Goal: Navigation & Orientation: Find specific page/section

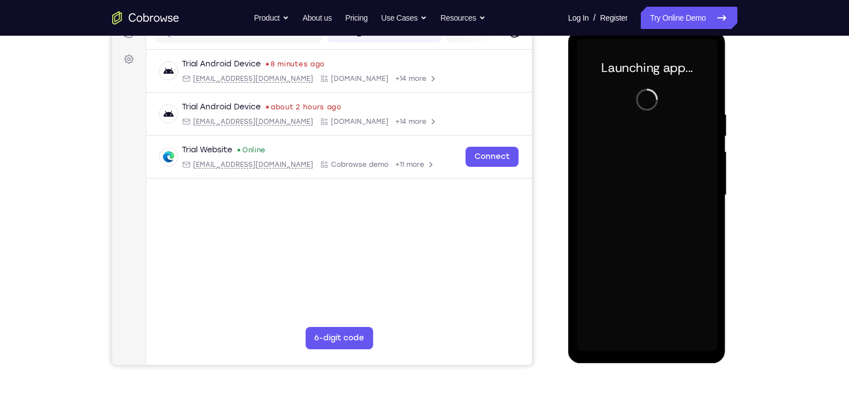
scroll to position [155, 0]
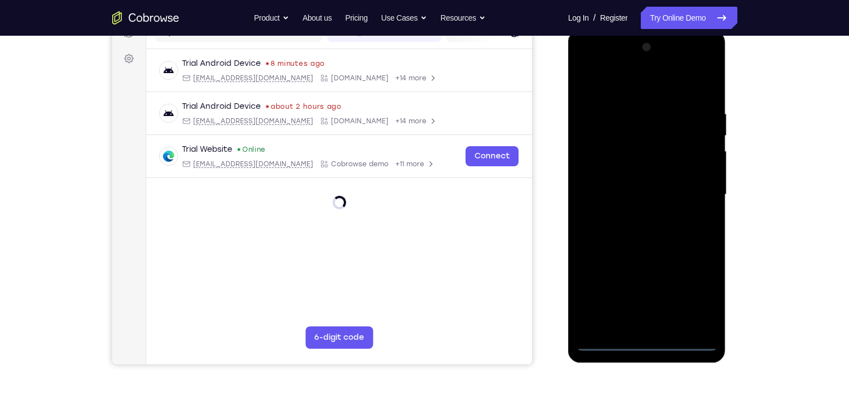
click at [645, 353] on div at bounding box center [647, 196] width 158 height 332
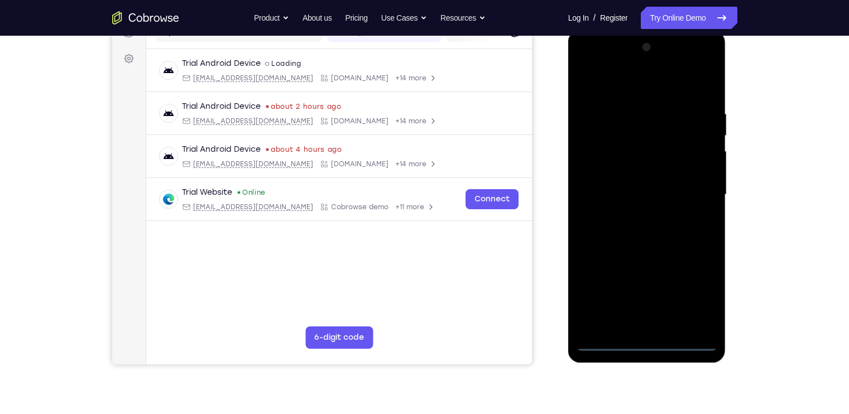
click at [650, 338] on div at bounding box center [646, 194] width 141 height 312
click at [650, 344] on div at bounding box center [646, 194] width 141 height 312
click at [694, 289] on div at bounding box center [646, 194] width 141 height 312
click at [621, 91] on div at bounding box center [646, 194] width 141 height 312
click at [695, 200] on div at bounding box center [646, 194] width 141 height 312
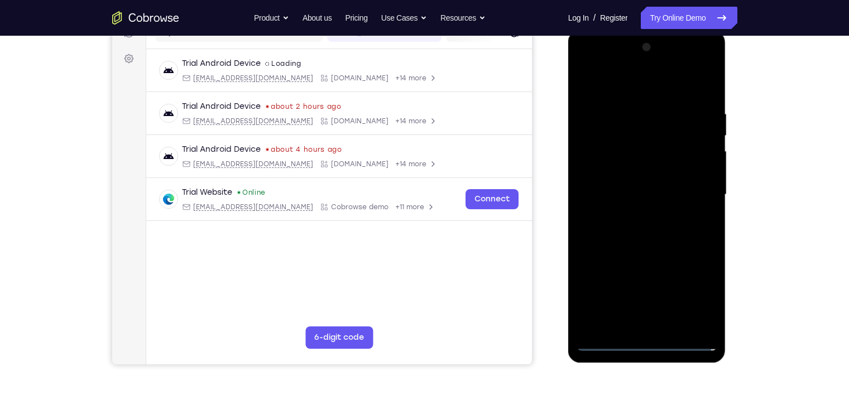
click at [658, 326] on div at bounding box center [646, 194] width 141 height 312
click at [639, 186] on div at bounding box center [646, 194] width 141 height 312
click at [638, 172] on div at bounding box center [646, 194] width 141 height 312
click at [677, 197] on div at bounding box center [646, 194] width 141 height 312
click at [666, 230] on div at bounding box center [646, 194] width 141 height 312
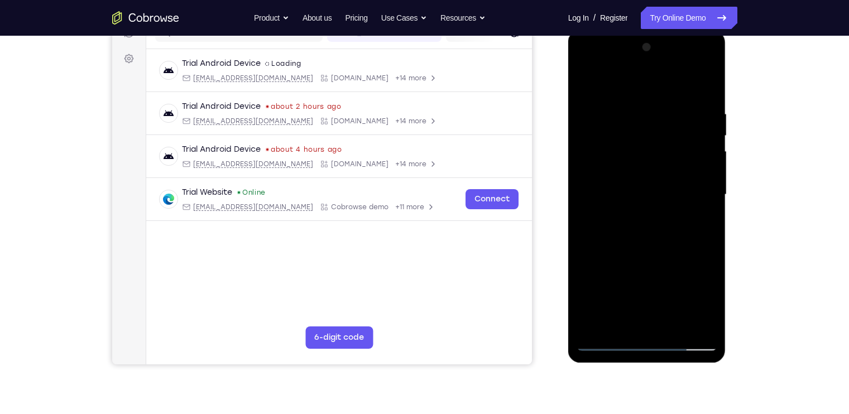
click at [666, 230] on div at bounding box center [646, 194] width 141 height 312
click at [708, 105] on div at bounding box center [646, 194] width 141 height 312
drag, startPoint x: 647, startPoint y: 93, endPoint x: 643, endPoint y: 15, distance: 77.7
click at [643, 30] on html "Online web based iOS Simulators and Android Emulators. Run iPhone, iPad, Mobile…" at bounding box center [647, 197] width 159 height 335
click at [644, 321] on div at bounding box center [646, 194] width 141 height 312
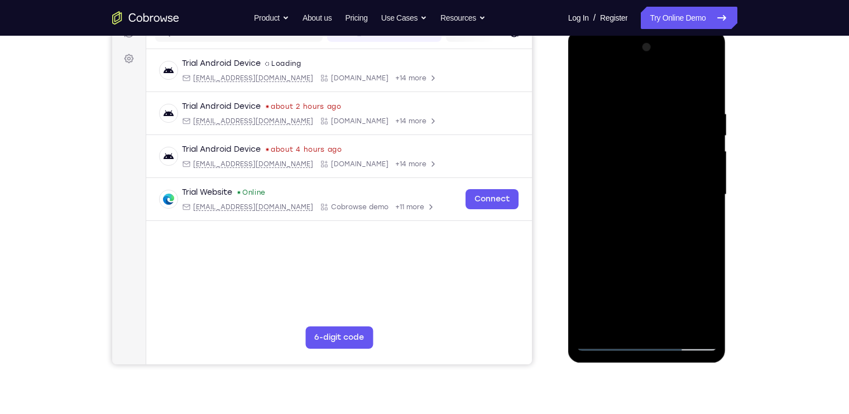
click at [634, 233] on div at bounding box center [646, 194] width 141 height 312
click at [703, 97] on div at bounding box center [646, 194] width 141 height 312
click at [692, 62] on div at bounding box center [646, 194] width 141 height 312
click at [586, 63] on div at bounding box center [646, 194] width 141 height 312
click at [594, 162] on div at bounding box center [646, 194] width 141 height 312
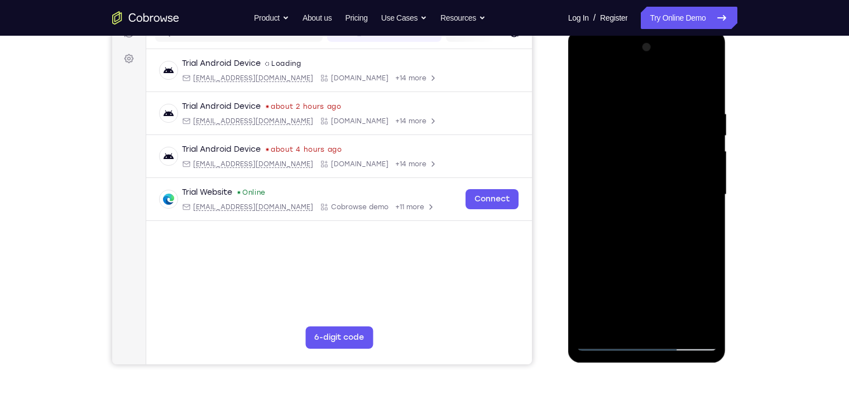
click at [672, 239] on div at bounding box center [646, 194] width 141 height 312
drag, startPoint x: 683, startPoint y: 234, endPoint x: 682, endPoint y: 189, distance: 45.2
click at [682, 189] on div at bounding box center [646, 194] width 141 height 312
click at [676, 324] on div at bounding box center [646, 194] width 141 height 312
click at [657, 254] on div at bounding box center [646, 194] width 141 height 312
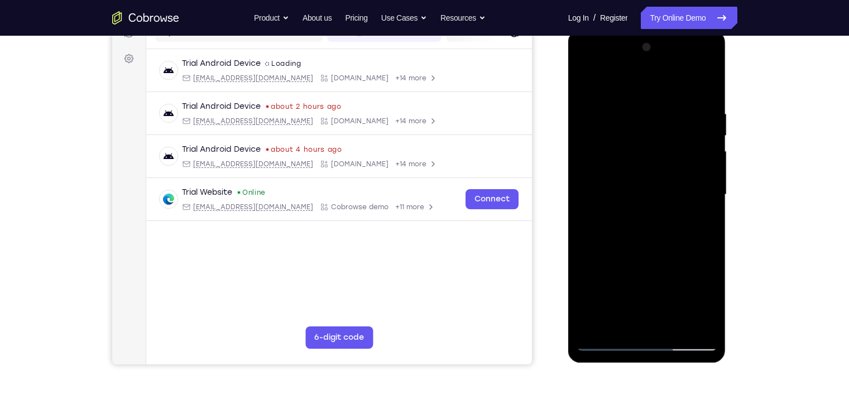
click at [589, 81] on div at bounding box center [646, 194] width 141 height 312
drag, startPoint x: 635, startPoint y: 209, endPoint x: 630, endPoint y: 127, distance: 82.1
click at [630, 127] on div at bounding box center [646, 194] width 141 height 312
drag, startPoint x: 677, startPoint y: 150, endPoint x: 683, endPoint y: 204, distance: 54.5
click at [683, 204] on div at bounding box center [646, 194] width 141 height 312
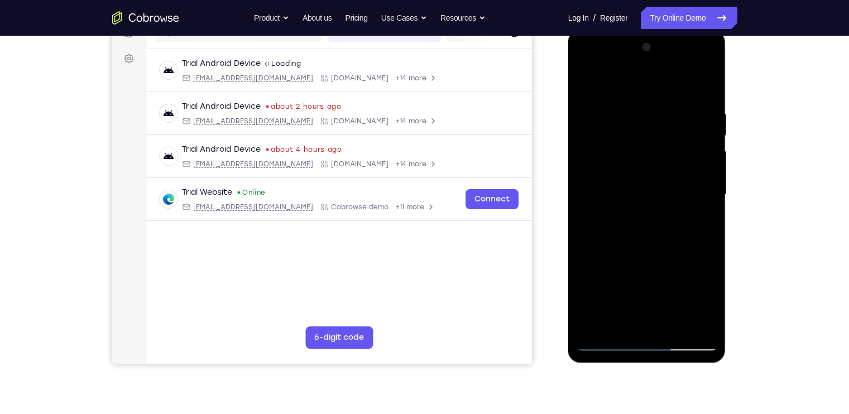
click at [710, 187] on div at bounding box center [646, 194] width 141 height 312
drag, startPoint x: 677, startPoint y: 228, endPoint x: 662, endPoint y: 179, distance: 50.8
click at [662, 179] on div at bounding box center [646, 194] width 141 height 312
click at [596, 258] on div at bounding box center [646, 194] width 141 height 312
drag, startPoint x: 653, startPoint y: 158, endPoint x: 645, endPoint y: 246, distance: 88.5
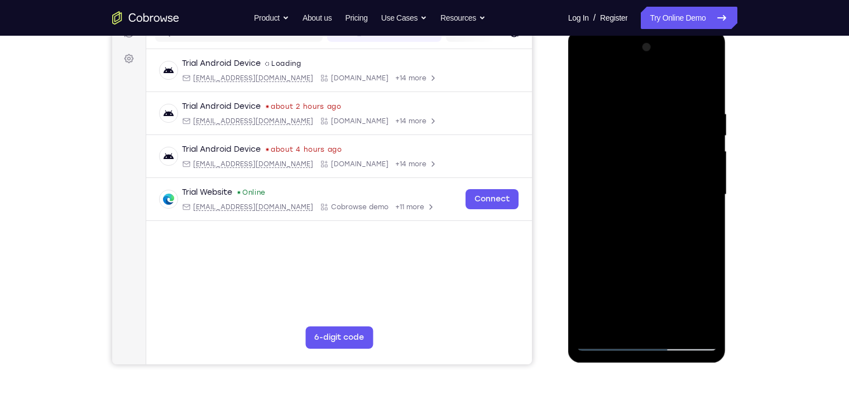
click at [645, 246] on div at bounding box center [646, 194] width 141 height 312
drag, startPoint x: 645, startPoint y: 246, endPoint x: 649, endPoint y: 151, distance: 94.9
click at [649, 151] on div at bounding box center [646, 194] width 141 height 312
drag, startPoint x: 652, startPoint y: 201, endPoint x: 649, endPoint y: 126, distance: 75.3
click at [649, 126] on div at bounding box center [646, 194] width 141 height 312
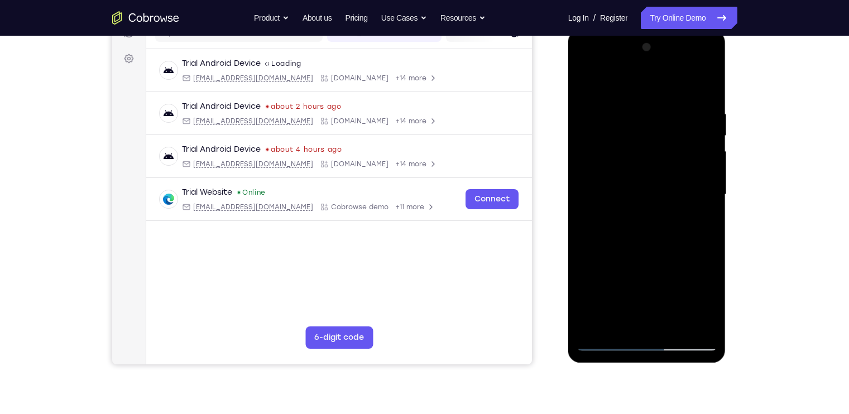
click at [591, 147] on div at bounding box center [646, 194] width 141 height 312
drag, startPoint x: 623, startPoint y: 127, endPoint x: 637, endPoint y: 184, distance: 58.6
click at [637, 184] on div at bounding box center [646, 194] width 141 height 312
click at [594, 175] on div at bounding box center [646, 194] width 141 height 312
click at [710, 160] on div at bounding box center [646, 194] width 141 height 312
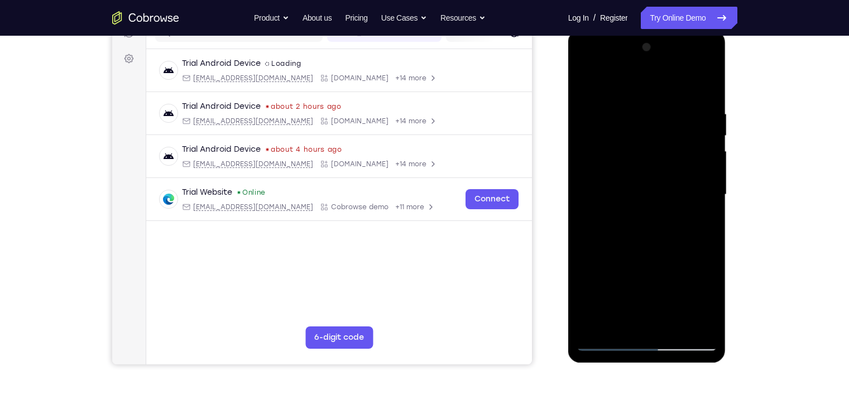
click at [710, 160] on div at bounding box center [646, 194] width 141 height 312
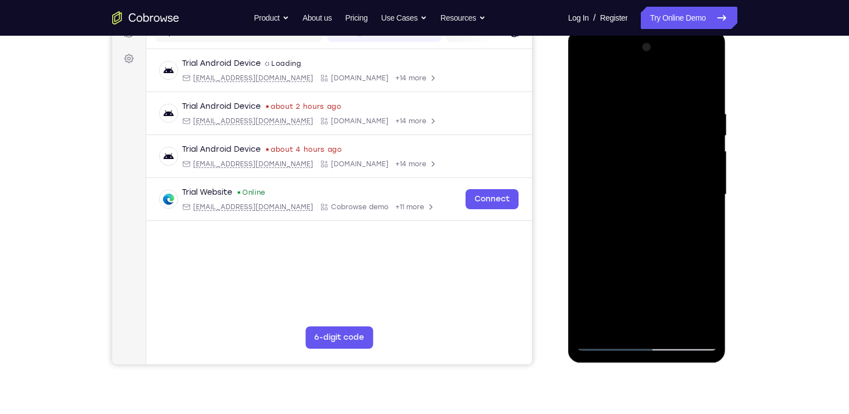
click at [710, 160] on div at bounding box center [646, 194] width 141 height 312
click at [708, 51] on div at bounding box center [646, 194] width 141 height 312
click at [585, 80] on div at bounding box center [646, 194] width 141 height 312
click at [586, 79] on div at bounding box center [646, 194] width 141 height 312
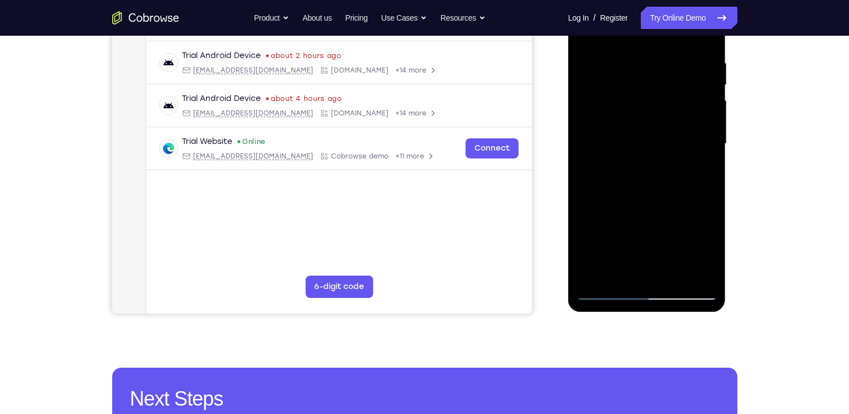
scroll to position [209, 0]
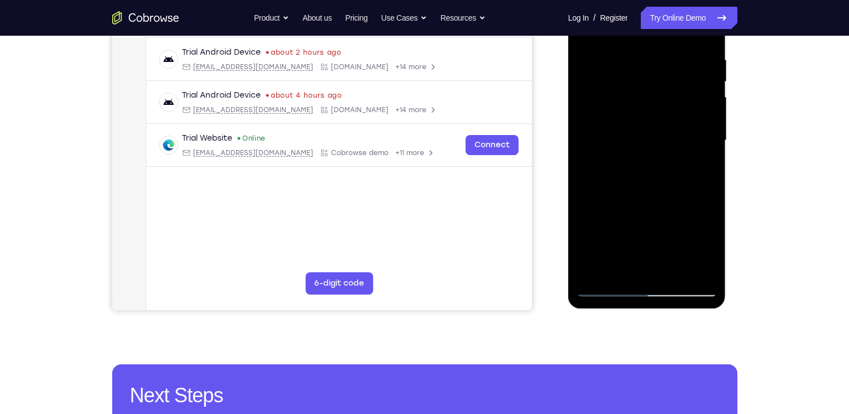
drag, startPoint x: 597, startPoint y: 238, endPoint x: 595, endPoint y: 197, distance: 41.3
click at [595, 197] on div at bounding box center [646, 140] width 141 height 312
drag, startPoint x: 586, startPoint y: 240, endPoint x: 578, endPoint y: 199, distance: 42.6
click at [578, 199] on div at bounding box center [646, 140] width 141 height 312
click at [586, 213] on div at bounding box center [646, 140] width 141 height 312
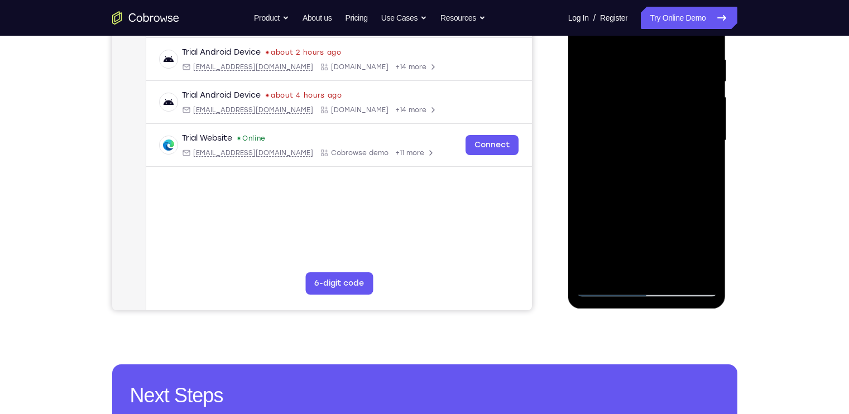
drag, startPoint x: 633, startPoint y: 146, endPoint x: 657, endPoint y: 267, distance: 122.9
click at [657, 267] on div at bounding box center [646, 140] width 141 height 312
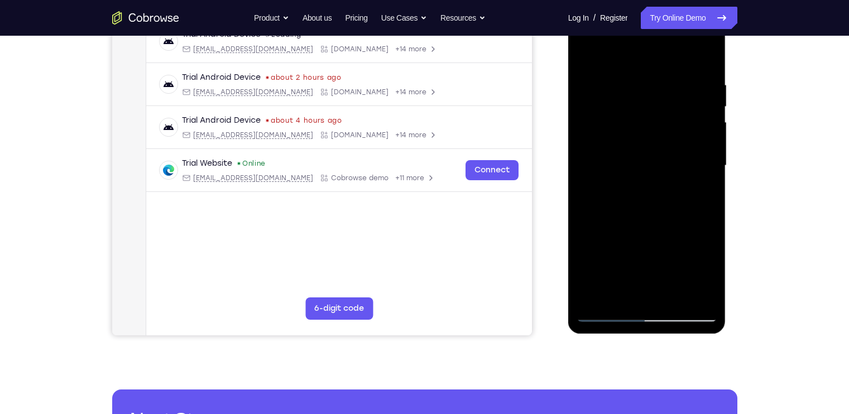
scroll to position [184, 0]
drag, startPoint x: 657, startPoint y: 167, endPoint x: 659, endPoint y: 190, distance: 22.9
click at [659, 190] on div at bounding box center [646, 165] width 141 height 312
drag, startPoint x: 659, startPoint y: 190, endPoint x: 664, endPoint y: 256, distance: 66.0
click at [664, 256] on div at bounding box center [646, 165] width 141 height 312
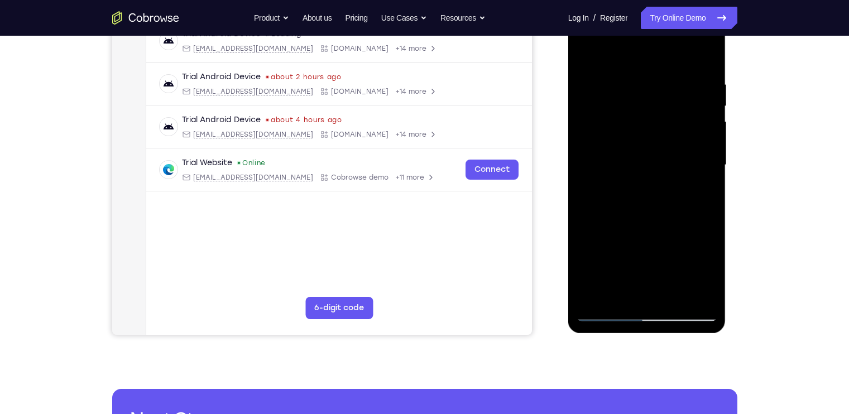
click at [708, 52] on div at bounding box center [646, 165] width 141 height 312
click at [585, 48] on div at bounding box center [646, 165] width 141 height 312
click at [635, 68] on div at bounding box center [646, 165] width 141 height 312
click at [706, 56] on div at bounding box center [646, 165] width 141 height 312
drag, startPoint x: 661, startPoint y: 196, endPoint x: 633, endPoint y: 65, distance: 134.5
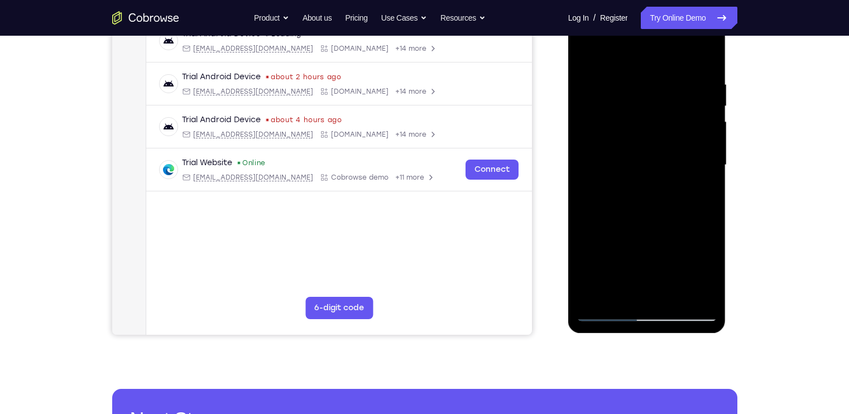
click at [633, 65] on div at bounding box center [646, 165] width 141 height 312
drag, startPoint x: 654, startPoint y: 209, endPoint x: 642, endPoint y: 63, distance: 146.6
click at [642, 63] on div at bounding box center [646, 165] width 141 height 312
drag, startPoint x: 659, startPoint y: 229, endPoint x: 657, endPoint y: 186, distance: 43.6
click at [657, 186] on div at bounding box center [646, 165] width 141 height 312
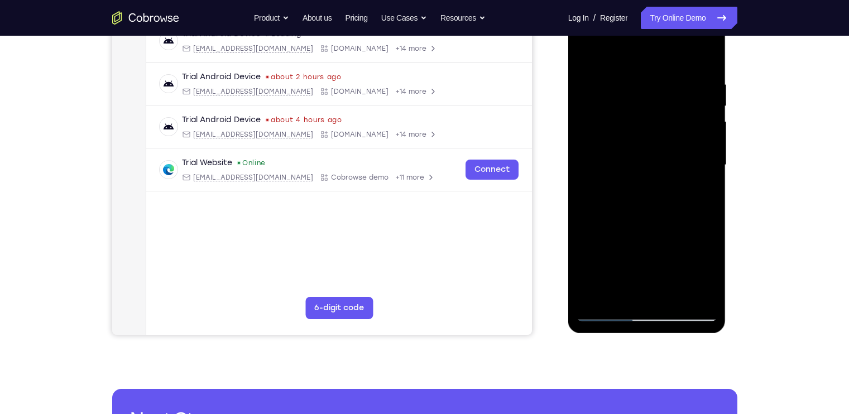
click at [674, 294] on div at bounding box center [646, 165] width 141 height 312
click at [585, 53] on div at bounding box center [646, 165] width 141 height 312
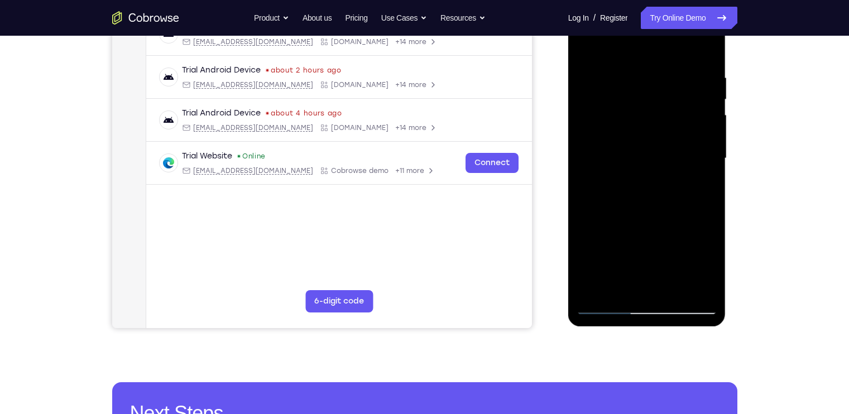
scroll to position [190, 0]
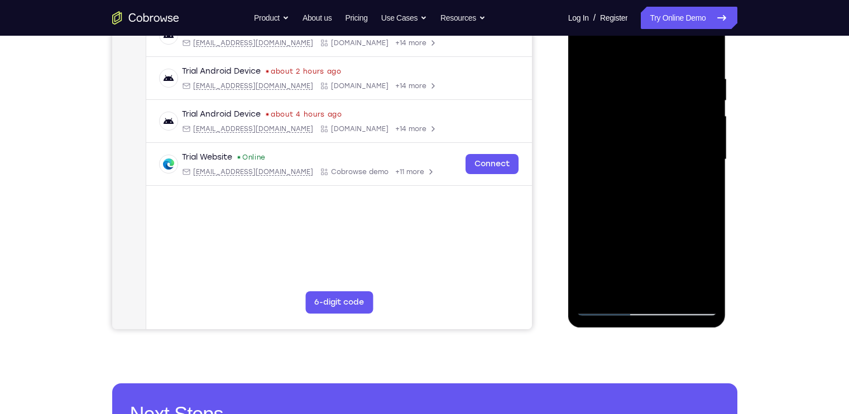
click at [705, 288] on div at bounding box center [646, 159] width 141 height 312
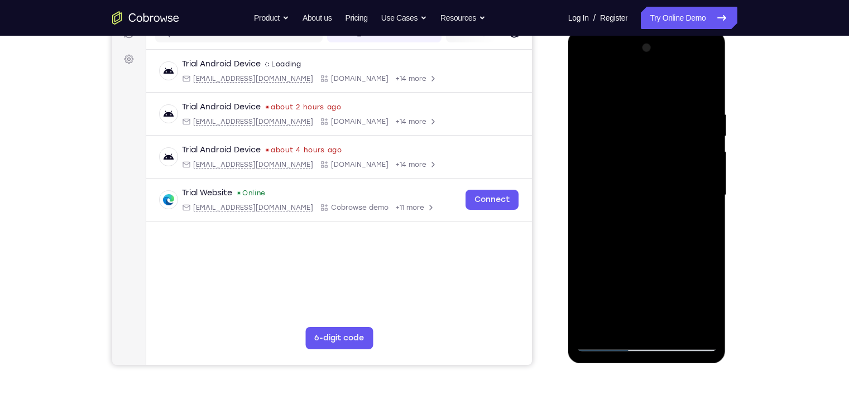
scroll to position [204, 0]
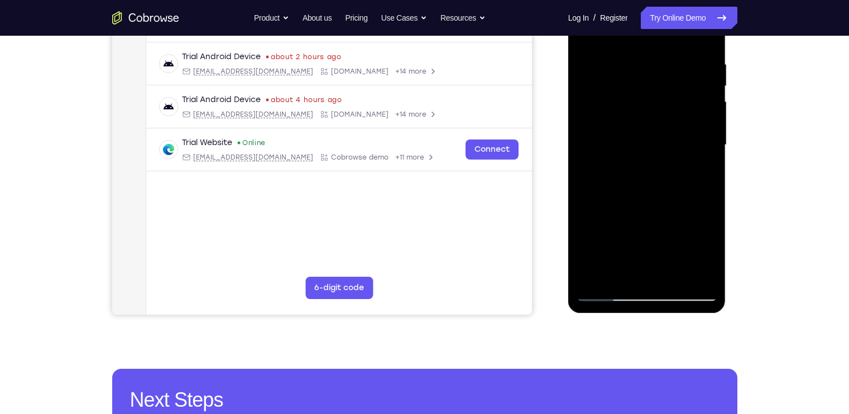
click at [674, 277] on div at bounding box center [646, 145] width 141 height 312
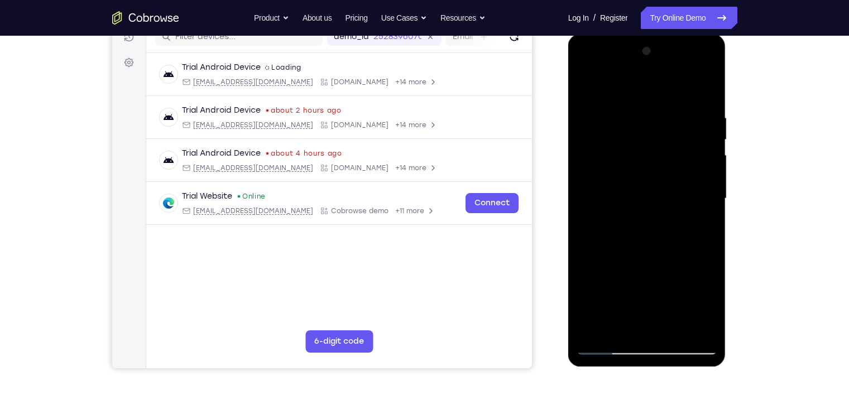
scroll to position [152, 0]
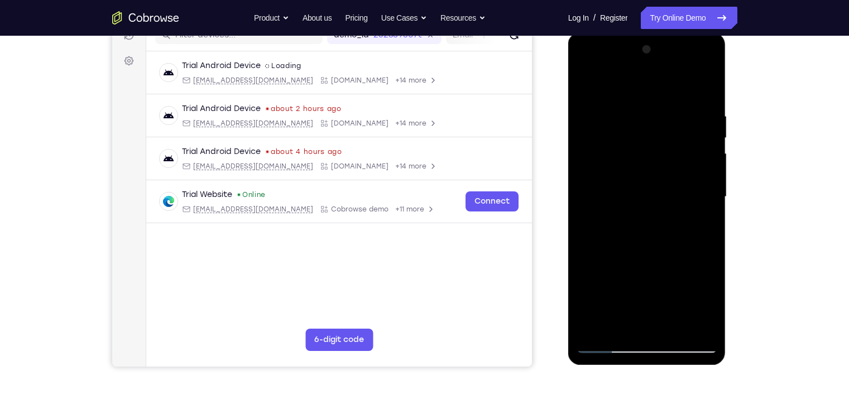
click at [641, 214] on div at bounding box center [646, 197] width 141 height 312
click at [601, 85] on div at bounding box center [646, 197] width 141 height 312
drag, startPoint x: 662, startPoint y: 184, endPoint x: 658, endPoint y: 260, distance: 76.0
click at [658, 260] on div at bounding box center [646, 197] width 141 height 312
click at [591, 325] on div at bounding box center [646, 197] width 141 height 312
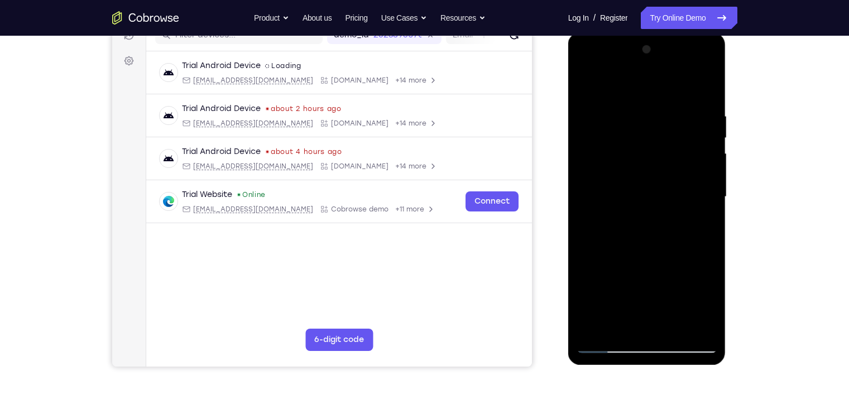
click at [591, 325] on div at bounding box center [646, 197] width 141 height 312
drag, startPoint x: 631, startPoint y: 295, endPoint x: 629, endPoint y: 232, distance: 62.5
click at [629, 232] on div at bounding box center [646, 197] width 141 height 312
drag, startPoint x: 616, startPoint y: 285, endPoint x: 623, endPoint y: 209, distance: 76.2
click at [623, 209] on div at bounding box center [646, 197] width 141 height 312
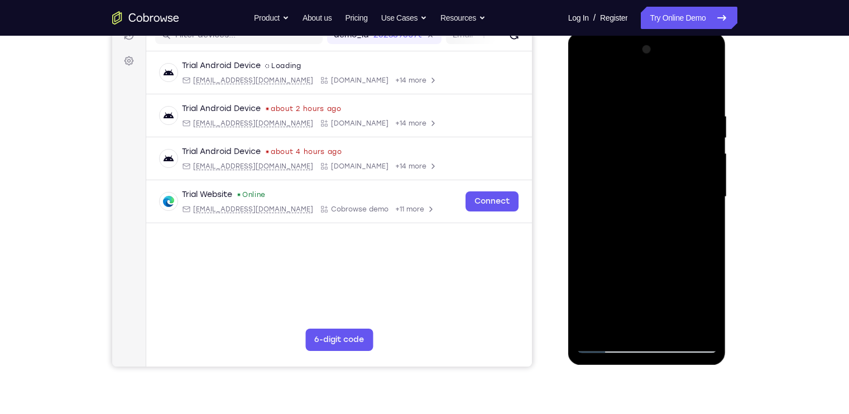
click at [619, 244] on div at bounding box center [646, 197] width 141 height 312
drag, startPoint x: 637, startPoint y: 173, endPoint x: 633, endPoint y: 235, distance: 61.5
click at [633, 235] on div at bounding box center [646, 197] width 141 height 312
click at [589, 81] on div at bounding box center [646, 197] width 141 height 312
drag, startPoint x: 679, startPoint y: 104, endPoint x: 615, endPoint y: 109, distance: 65.0
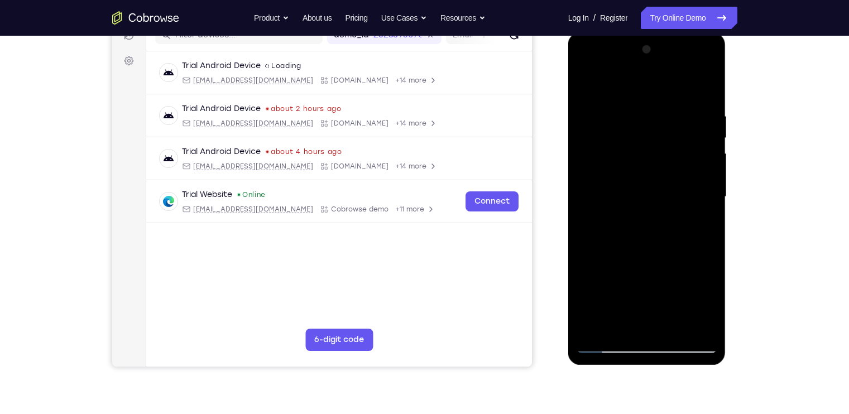
click at [615, 109] on div at bounding box center [646, 197] width 141 height 312
drag, startPoint x: 667, startPoint y: 112, endPoint x: 591, endPoint y: 114, distance: 75.9
click at [591, 114] on div at bounding box center [646, 197] width 141 height 312
drag, startPoint x: 666, startPoint y: 113, endPoint x: 523, endPoint y: 134, distance: 144.8
click at [568, 134] on html "Online web based iOS Simulators and Android Emulators. Run iPhone, iPad, Mobile…" at bounding box center [647, 199] width 159 height 335
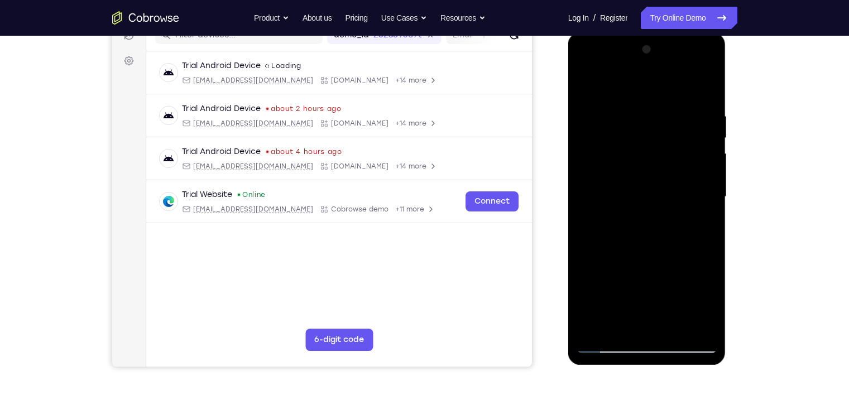
drag, startPoint x: 644, startPoint y: 257, endPoint x: 618, endPoint y: 160, distance: 99.9
click at [618, 160] on div at bounding box center [646, 197] width 141 height 312
drag, startPoint x: 639, startPoint y: 254, endPoint x: 637, endPoint y: 120, distance: 133.9
click at [637, 120] on div at bounding box center [646, 197] width 141 height 312
drag, startPoint x: 663, startPoint y: 212, endPoint x: 652, endPoint y: 69, distance: 143.8
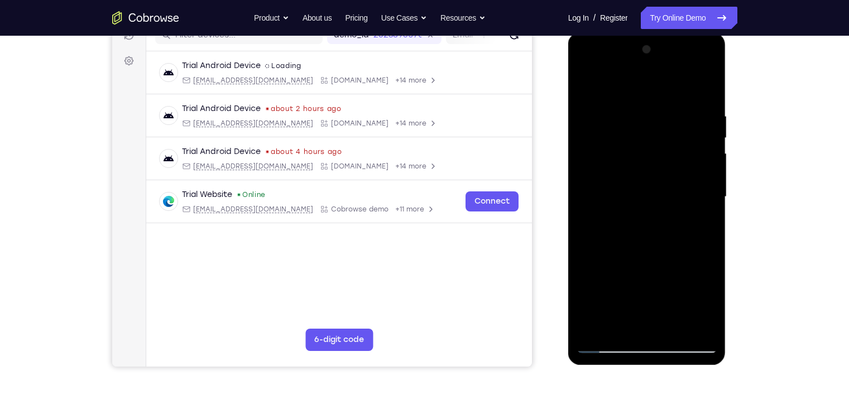
click at [652, 69] on div at bounding box center [646, 197] width 141 height 312
drag, startPoint x: 684, startPoint y: 238, endPoint x: 653, endPoint y: 120, distance: 121.9
click at [653, 120] on div at bounding box center [646, 197] width 141 height 312
drag, startPoint x: 666, startPoint y: 252, endPoint x: 650, endPoint y: 114, distance: 138.1
click at [650, 114] on div at bounding box center [646, 197] width 141 height 312
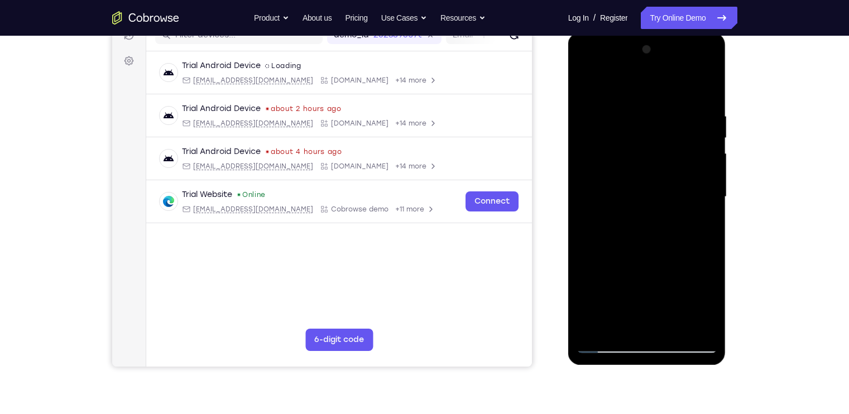
drag, startPoint x: 674, startPoint y: 257, endPoint x: 674, endPoint y: 190, distance: 66.4
click at [674, 190] on div at bounding box center [646, 197] width 141 height 312
drag, startPoint x: 690, startPoint y: 272, endPoint x: 684, endPoint y: 134, distance: 137.9
click at [684, 134] on div at bounding box center [646, 197] width 141 height 312
drag, startPoint x: 683, startPoint y: 270, endPoint x: 659, endPoint y: 96, distance: 175.7
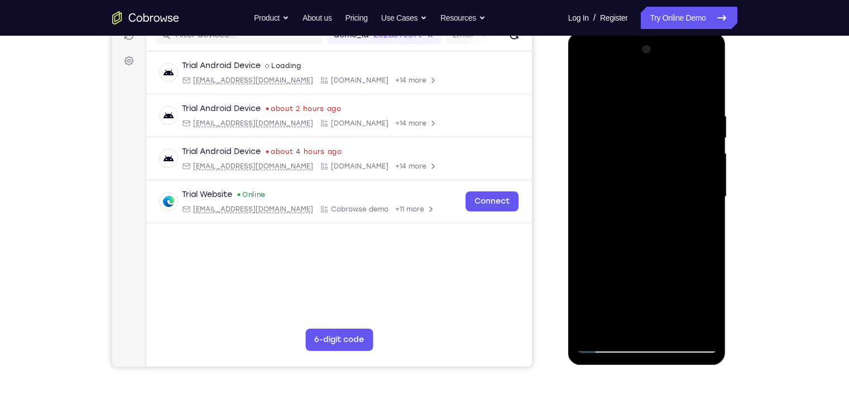
click at [659, 96] on div at bounding box center [646, 197] width 141 height 312
drag, startPoint x: 698, startPoint y: 267, endPoint x: 692, endPoint y: 216, distance: 51.6
click at [692, 216] on div at bounding box center [646, 197] width 141 height 312
drag, startPoint x: 703, startPoint y: 258, endPoint x: 695, endPoint y: 118, distance: 140.3
click at [695, 118] on div at bounding box center [646, 197] width 141 height 312
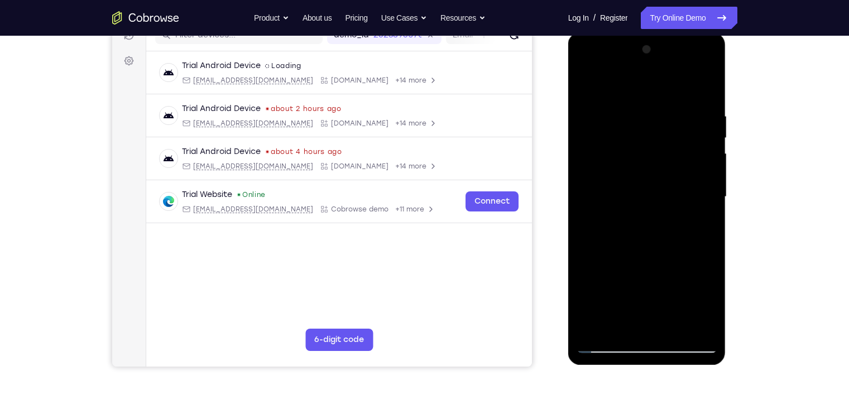
drag, startPoint x: 626, startPoint y: 246, endPoint x: 629, endPoint y: 209, distance: 36.9
click at [629, 209] on div at bounding box center [646, 197] width 141 height 312
click at [581, 245] on div at bounding box center [646, 197] width 141 height 312
click at [592, 257] on div at bounding box center [646, 197] width 141 height 312
drag, startPoint x: 670, startPoint y: 241, endPoint x: 681, endPoint y: 332, distance: 92.1
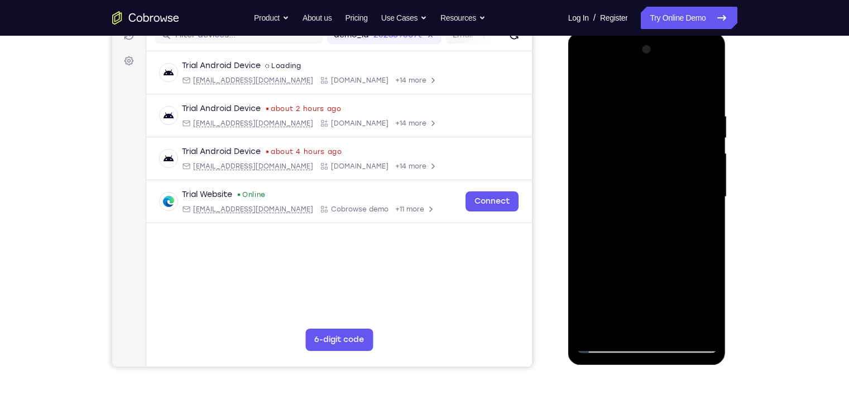
click at [681, 332] on div at bounding box center [646, 197] width 141 height 312
drag, startPoint x: 677, startPoint y: 279, endPoint x: 658, endPoint y: 147, distance: 133.6
click at [658, 147] on div at bounding box center [646, 197] width 141 height 312
drag, startPoint x: 654, startPoint y: 148, endPoint x: 641, endPoint y: 277, distance: 128.9
click at [641, 277] on div at bounding box center [646, 197] width 141 height 312
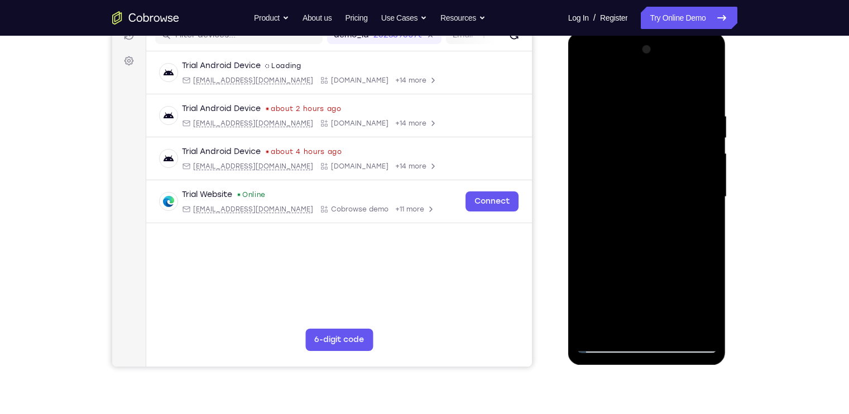
click at [587, 82] on div at bounding box center [646, 197] width 141 height 312
drag, startPoint x: 647, startPoint y: 195, endPoint x: 644, endPoint y: 109, distance: 86.0
click at [644, 109] on div at bounding box center [646, 197] width 141 height 312
click at [695, 324] on div at bounding box center [646, 197] width 141 height 312
drag, startPoint x: 688, startPoint y: 128, endPoint x: 693, endPoint y: 203, distance: 75.5
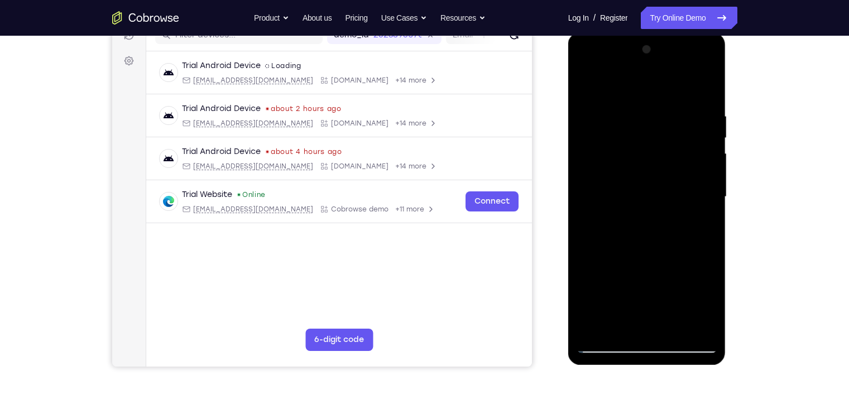
click at [693, 203] on div at bounding box center [646, 197] width 141 height 312
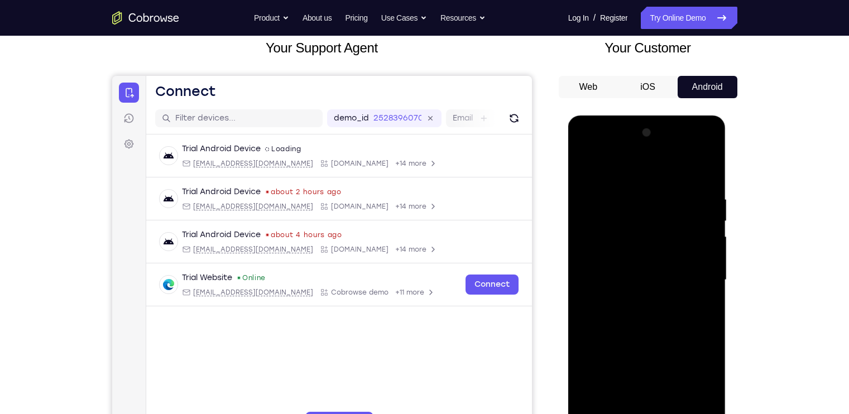
scroll to position [57, 0]
